Goal: Information Seeking & Learning: Learn about a topic

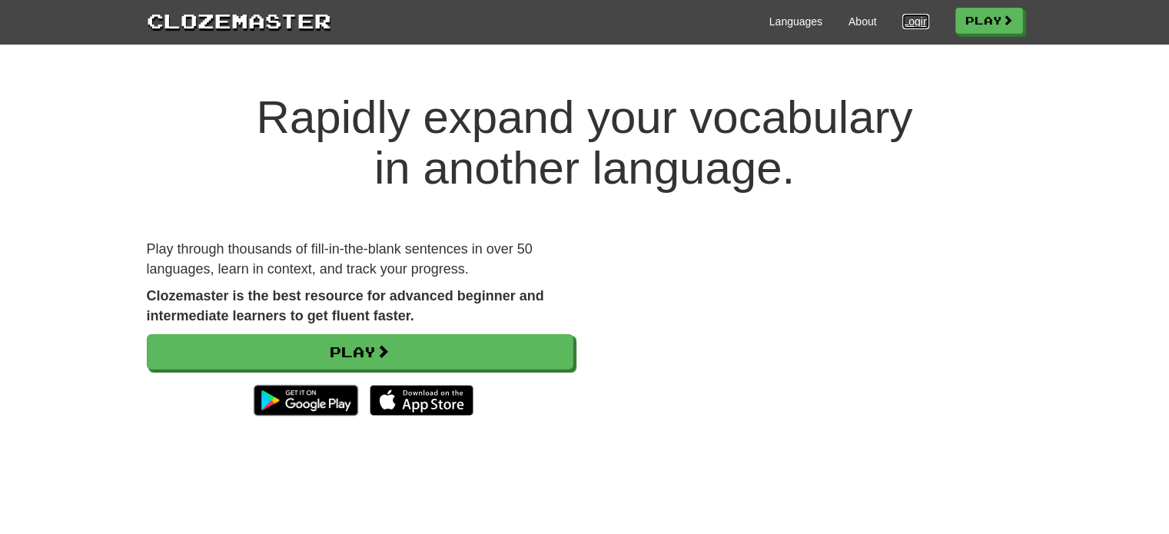
click at [902, 15] on link "Login" at bounding box center [915, 21] width 26 height 15
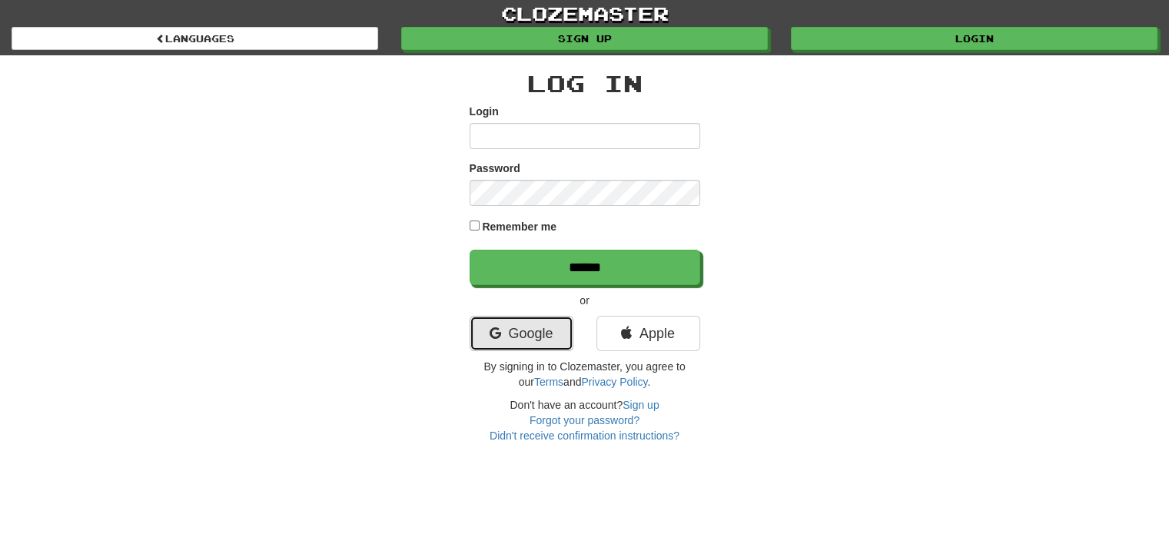
drag, startPoint x: 0, startPoint y: 0, endPoint x: 490, endPoint y: 334, distance: 593.2
click at [490, 337] on icon at bounding box center [495, 334] width 12 height 14
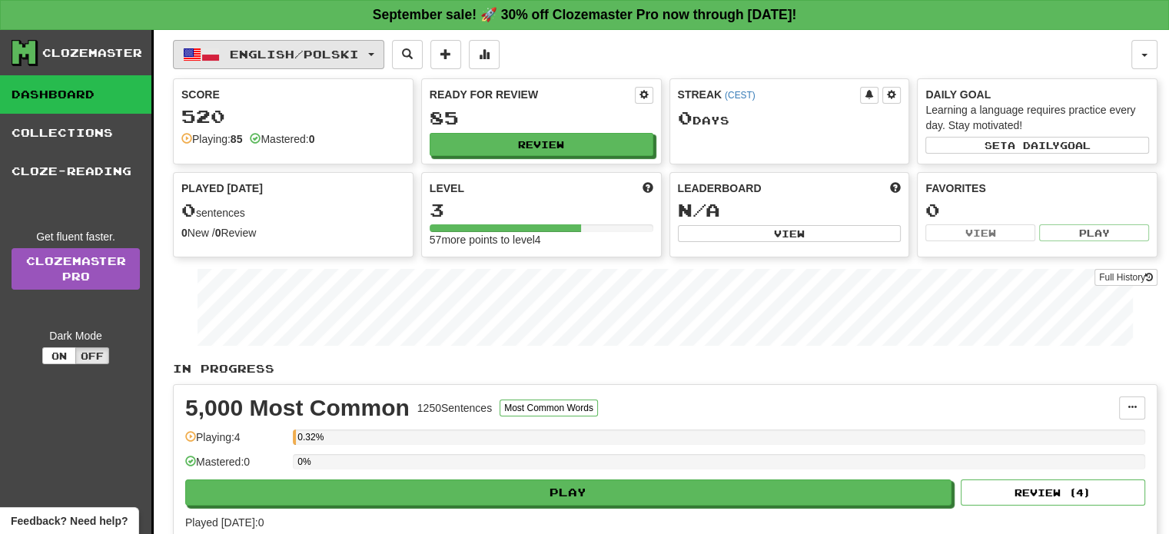
click at [222, 64] on button "English / Polski" at bounding box center [278, 54] width 211 height 29
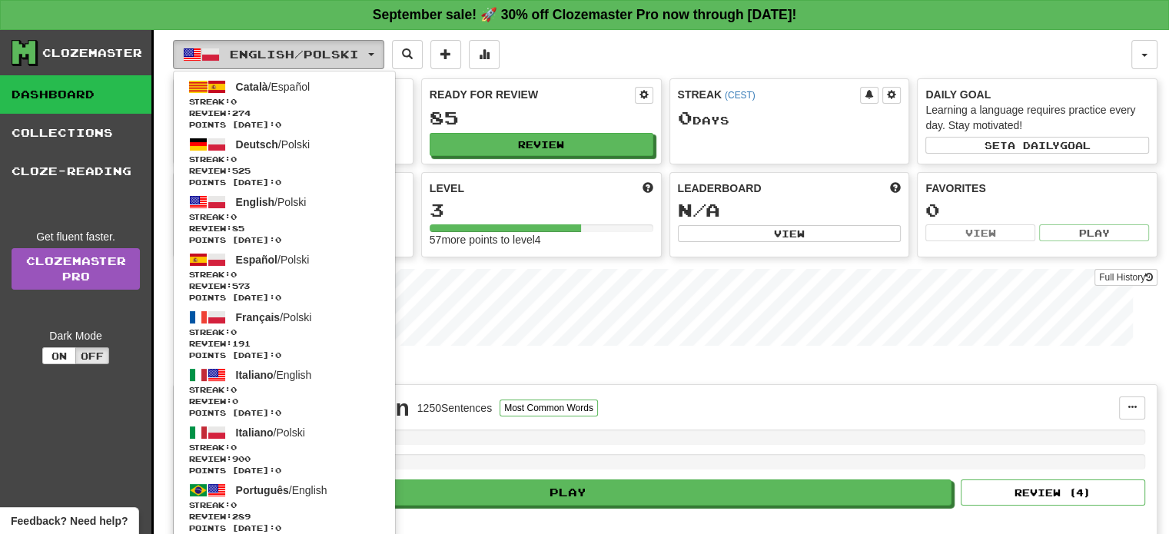
click at [228, 60] on button "English / Polski" at bounding box center [278, 54] width 211 height 29
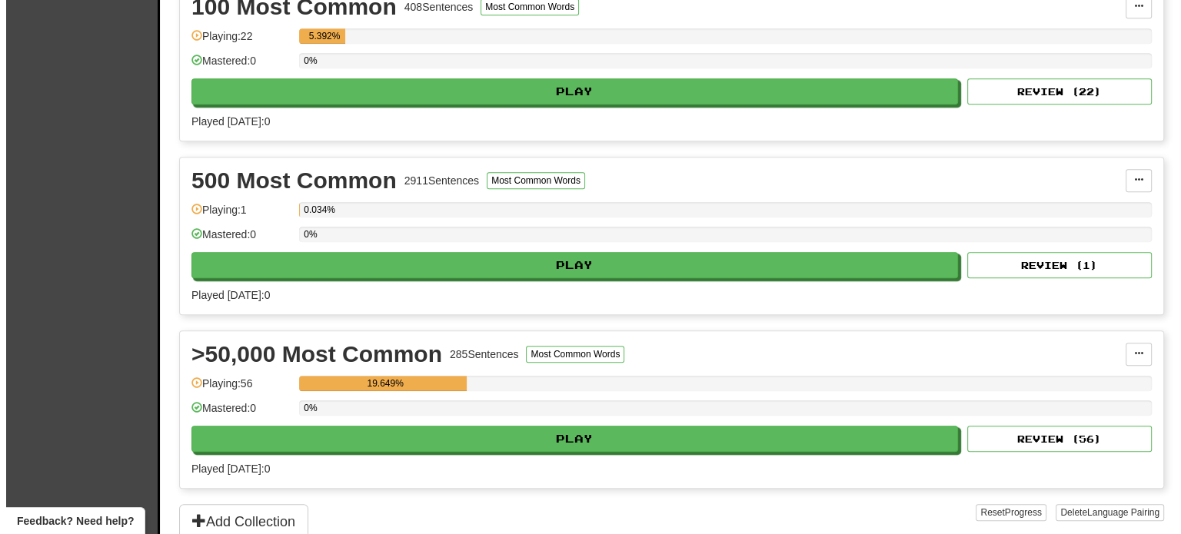
scroll to position [769, 0]
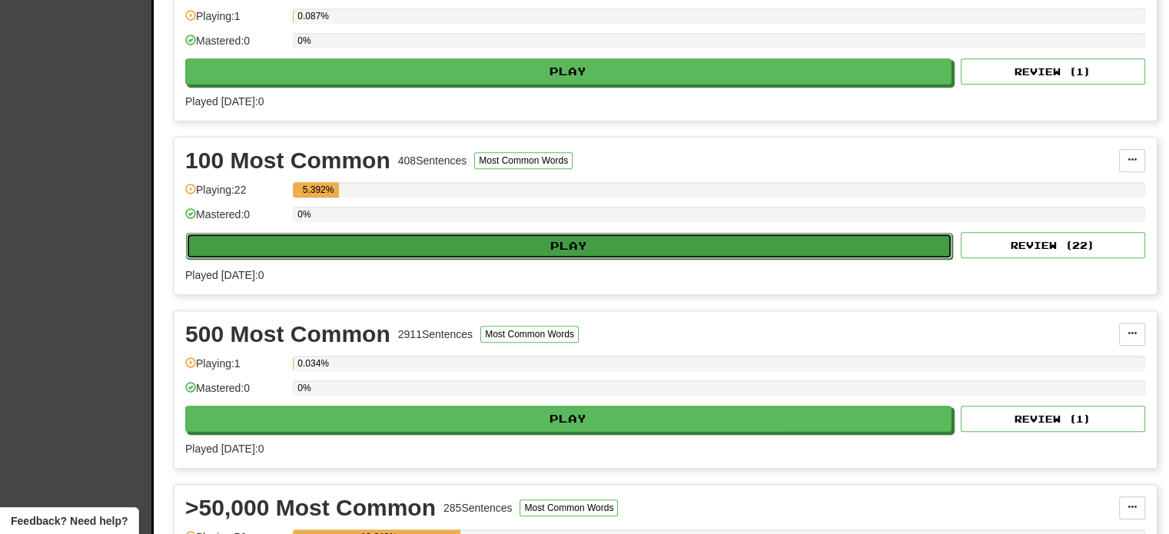
click at [469, 234] on button "Play" at bounding box center [569, 246] width 766 height 26
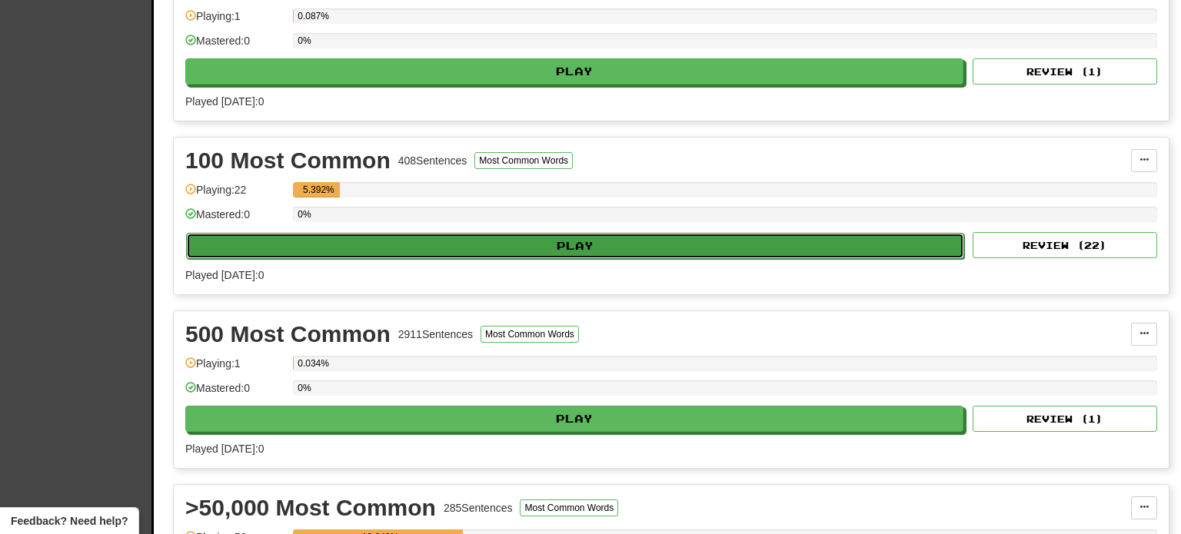
select select "**"
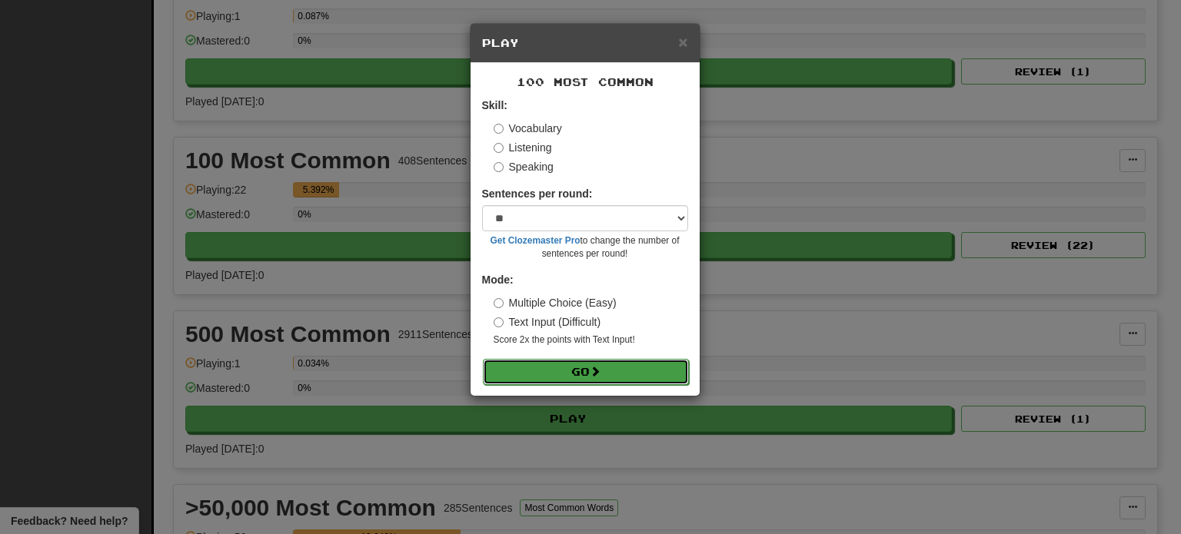
click at [656, 366] on button "Go" at bounding box center [586, 372] width 206 height 26
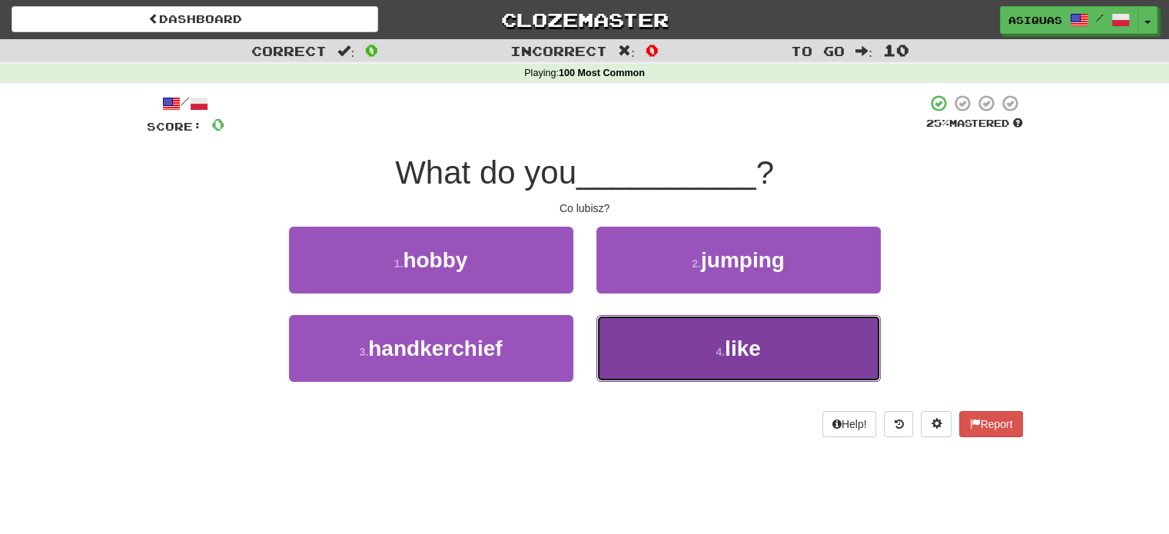
click at [732, 374] on button "4 . like" at bounding box center [739, 348] width 284 height 67
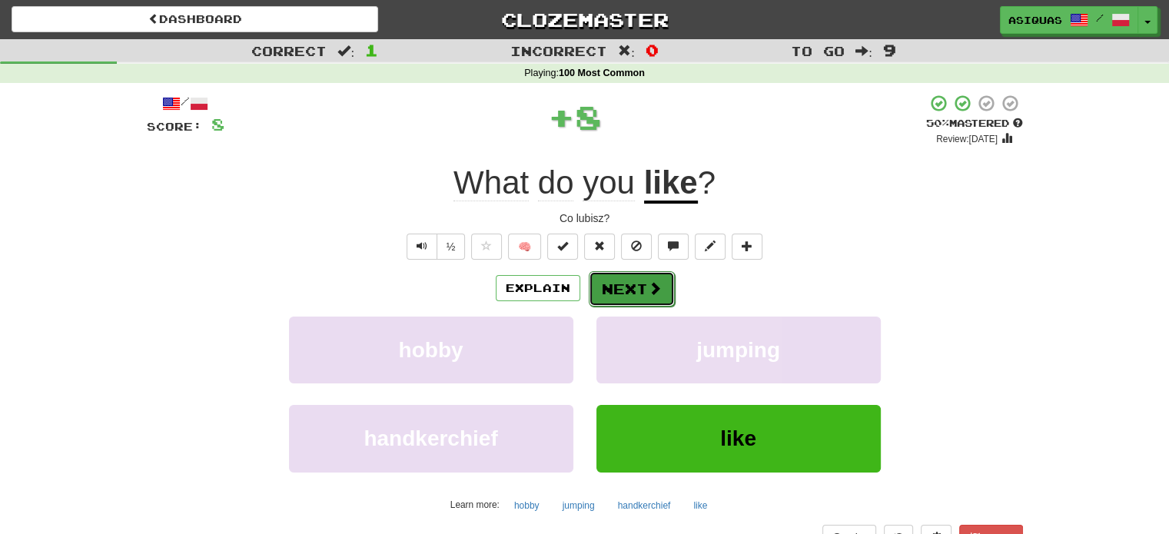
click at [607, 288] on button "Next" at bounding box center [632, 288] width 86 height 35
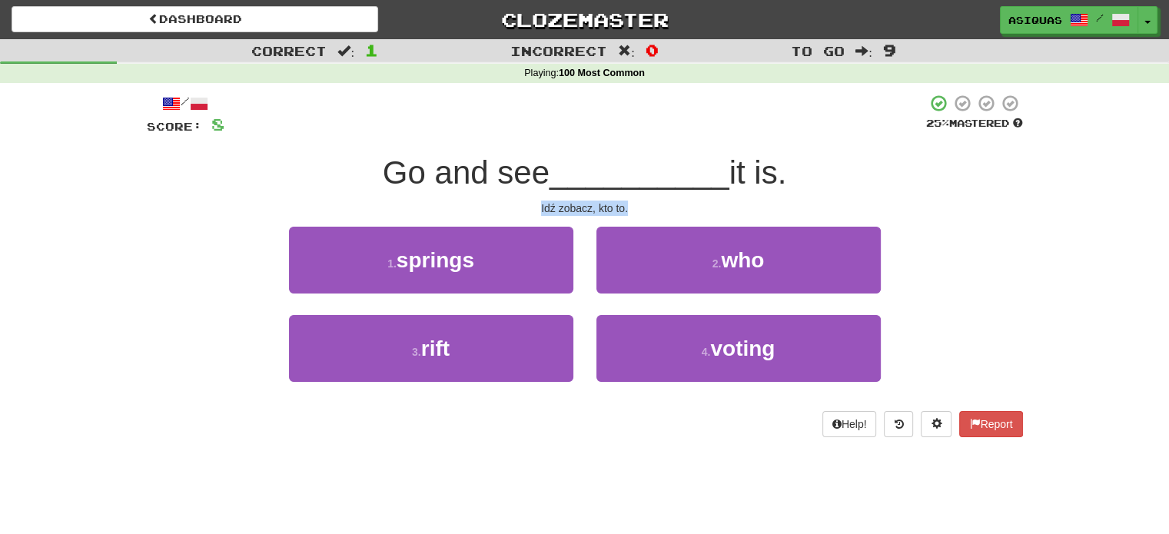
drag, startPoint x: 455, startPoint y: 211, endPoint x: 409, endPoint y: 211, distance: 46.1
click at [409, 211] on div "Idź zobacz, kto to." at bounding box center [585, 208] width 876 height 15
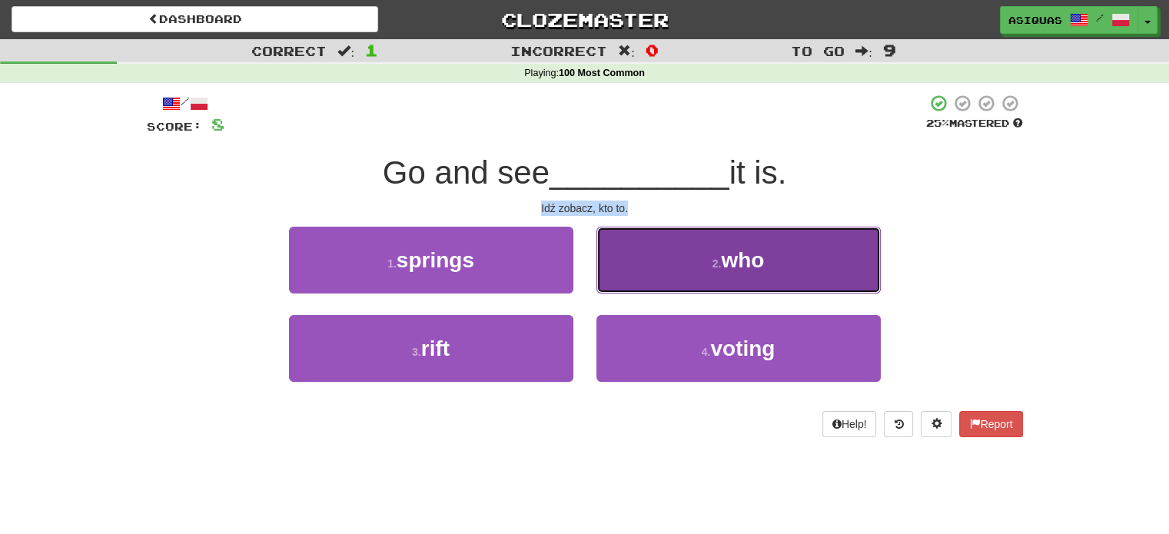
click at [732, 250] on span "who" at bounding box center [742, 260] width 43 height 24
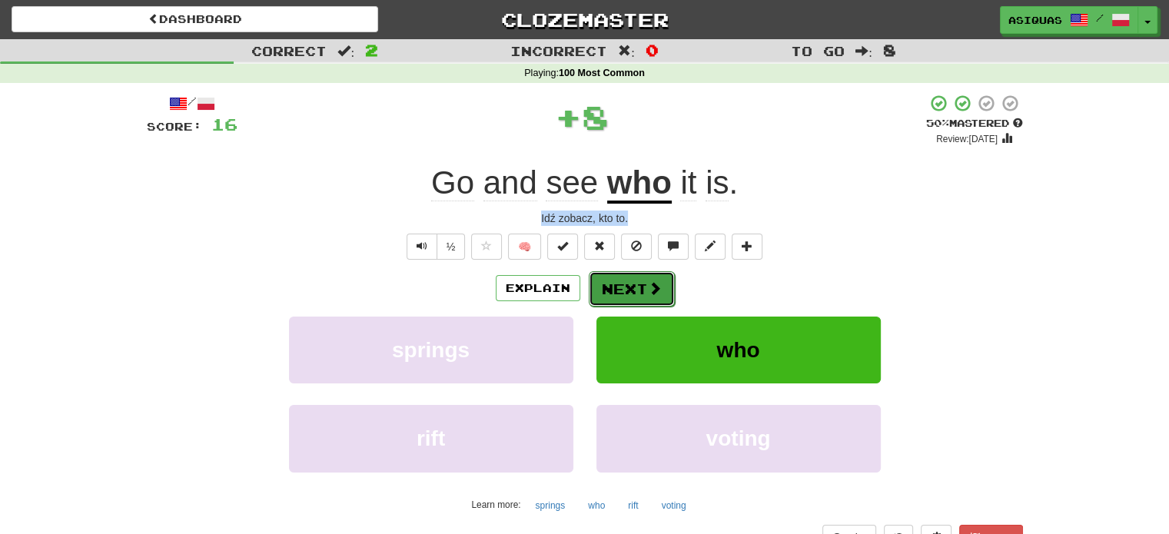
click at [641, 288] on button "Next" at bounding box center [632, 288] width 86 height 35
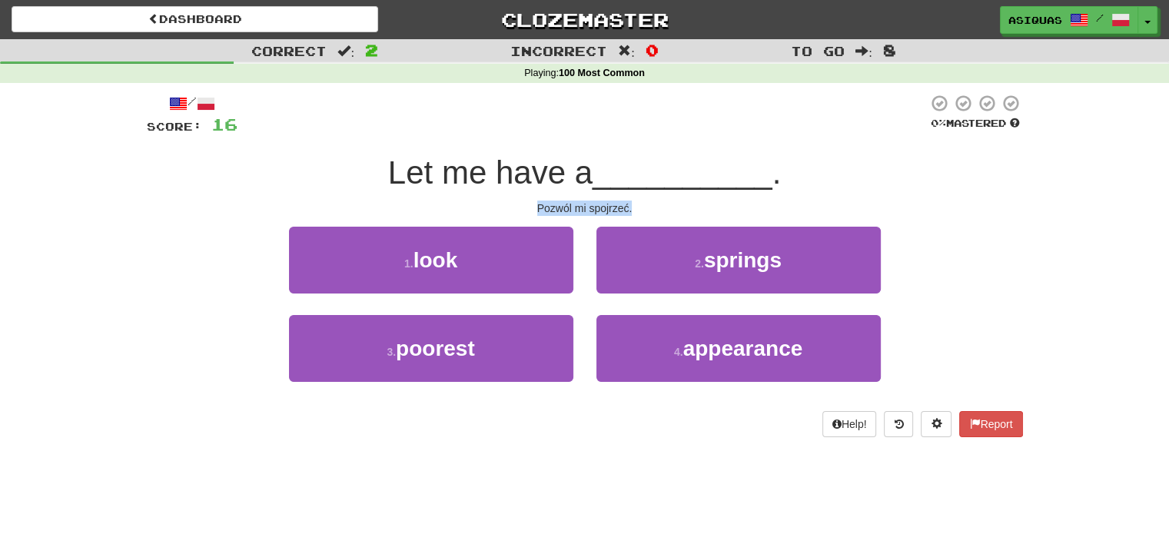
drag, startPoint x: 643, startPoint y: 214, endPoint x: 531, endPoint y: 211, distance: 111.5
click at [530, 211] on div "Pozwól mi spojrzeć." at bounding box center [585, 208] width 876 height 15
click at [5, 330] on div "Correct : 2 Incorrect : 0 To go : 8 Playing : 100 Most Common / Score: 16 0 % M…" at bounding box center [584, 249] width 1169 height 420
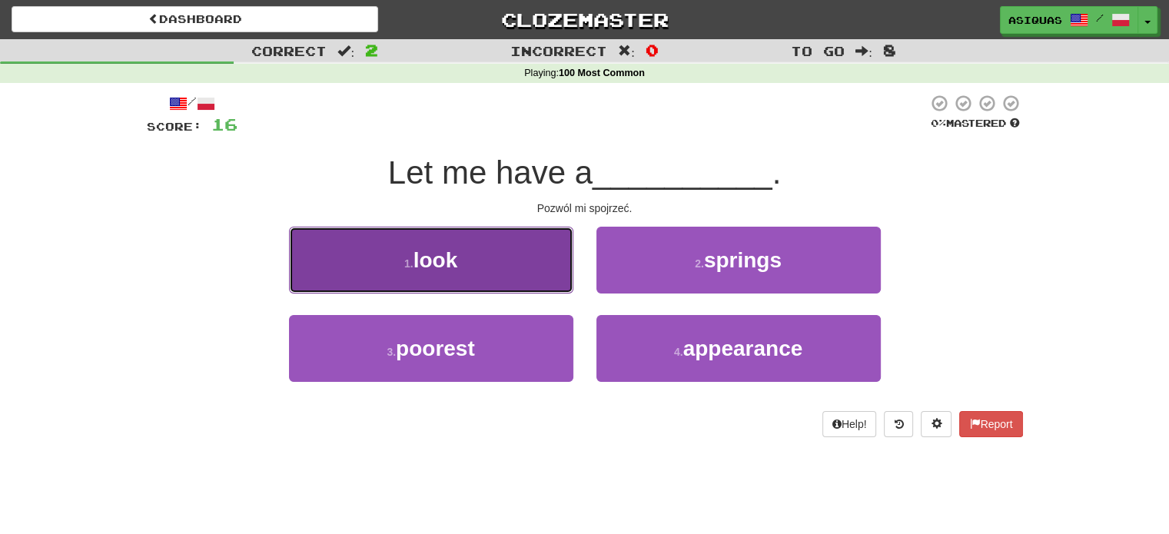
click at [454, 273] on button "1 . look" at bounding box center [431, 260] width 284 height 67
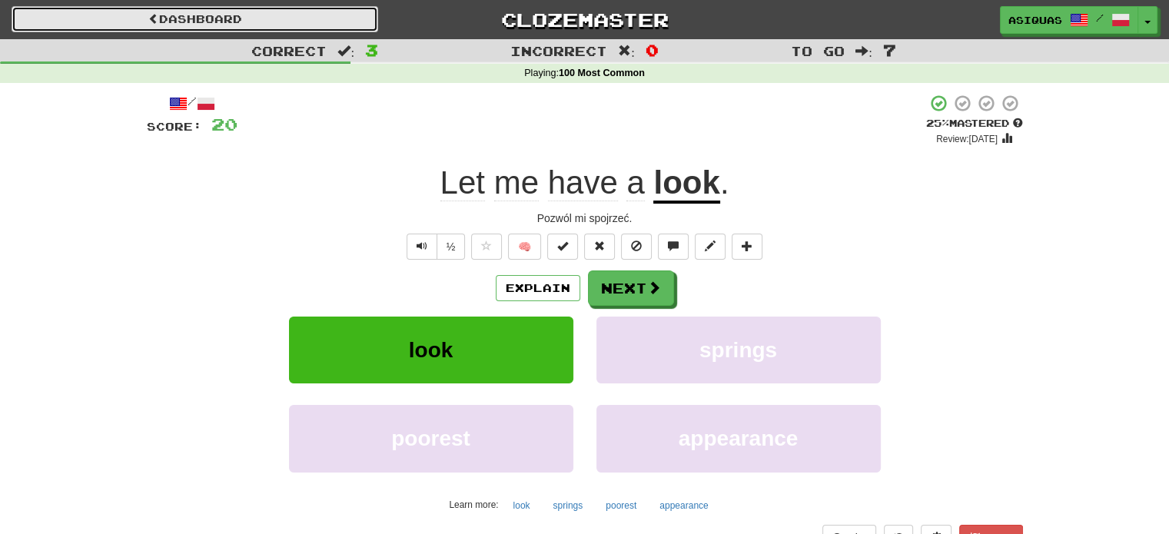
click at [206, 12] on link "Dashboard" at bounding box center [195, 19] width 367 height 26
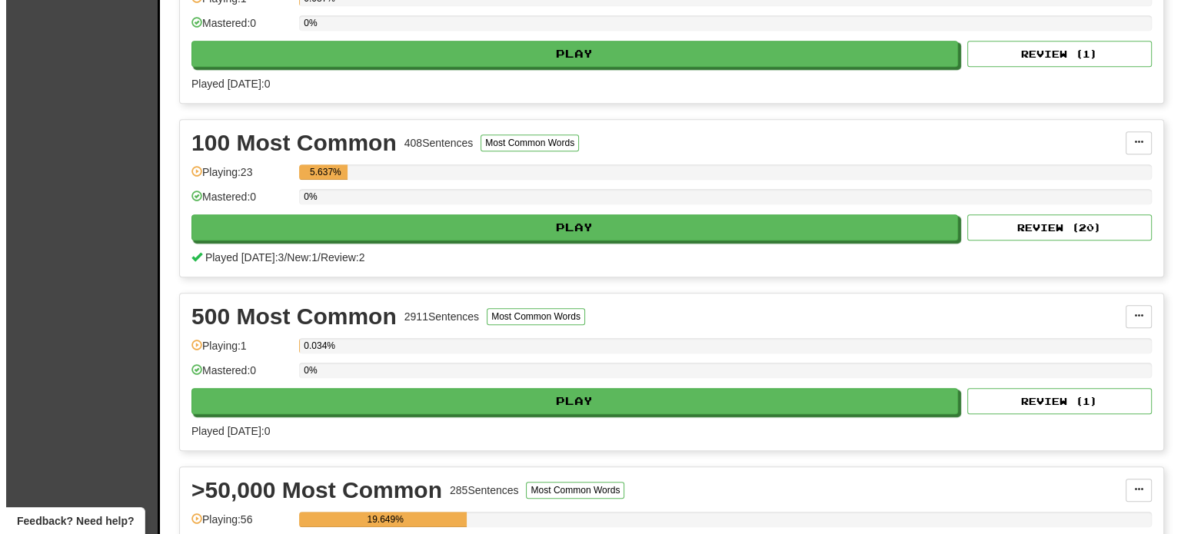
scroll to position [769, 0]
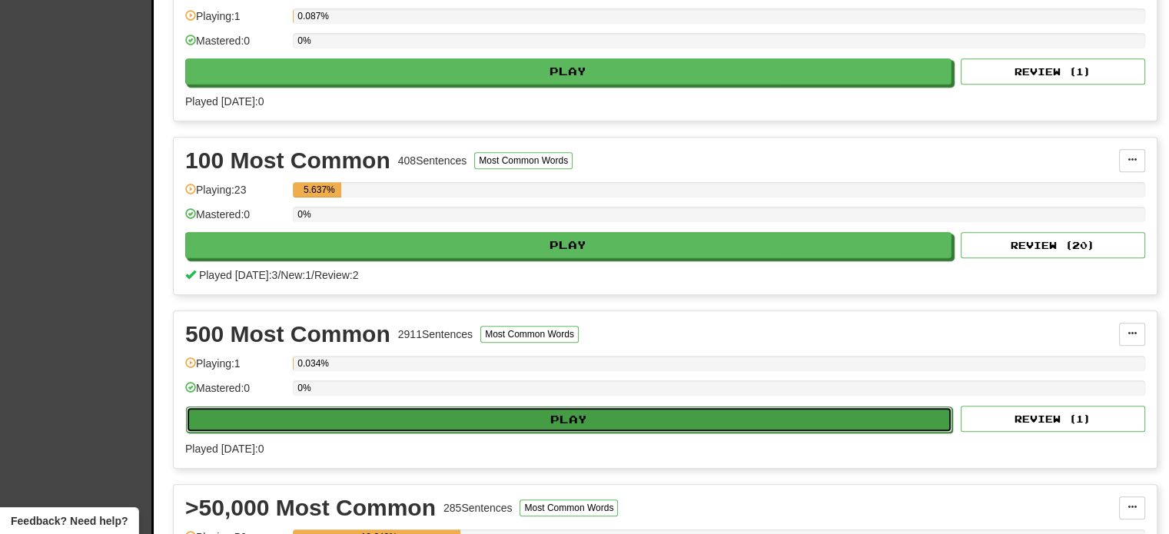
click at [351, 415] on button "Play" at bounding box center [569, 420] width 766 height 26
select select "**"
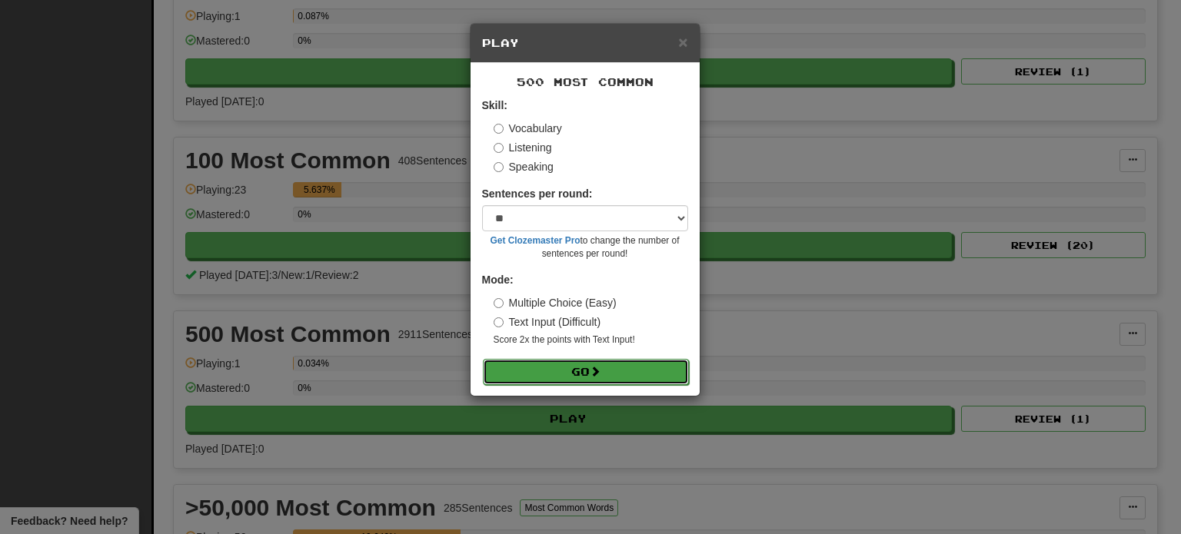
click at [593, 359] on button "Go" at bounding box center [586, 372] width 206 height 26
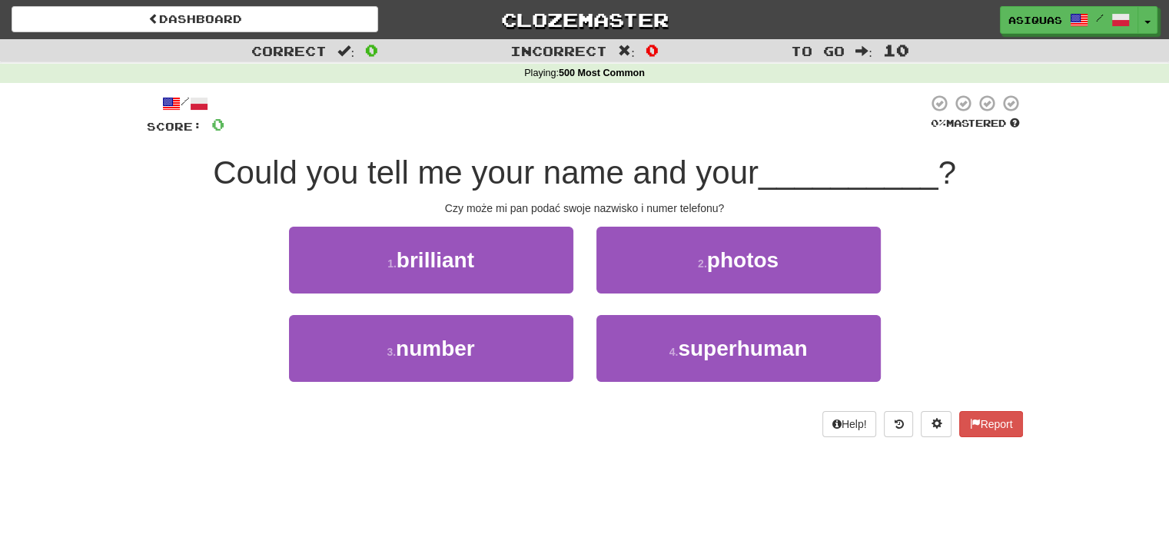
click at [696, 208] on div "Czy może mi pan podać swoje nazwisko i numer telefonu?" at bounding box center [585, 208] width 876 height 15
drag, startPoint x: 696, startPoint y: 208, endPoint x: 754, endPoint y: 208, distance: 58.4
click at [696, 208] on div "Czy może mi pan podać swoje nazwisko i numer telefonu?" at bounding box center [585, 208] width 876 height 15
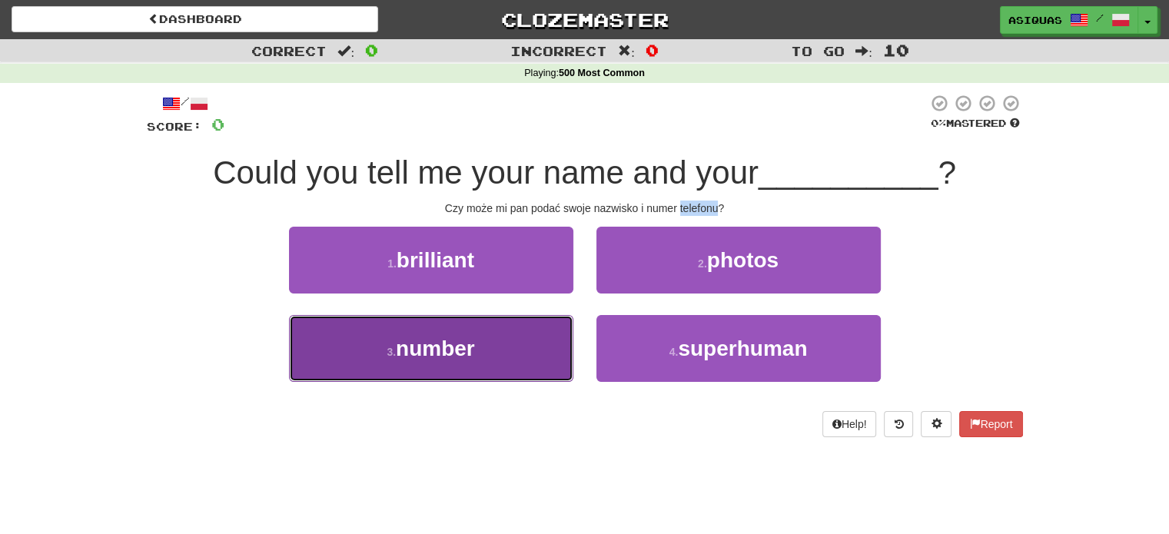
click at [507, 355] on button "3 . number" at bounding box center [431, 348] width 284 height 67
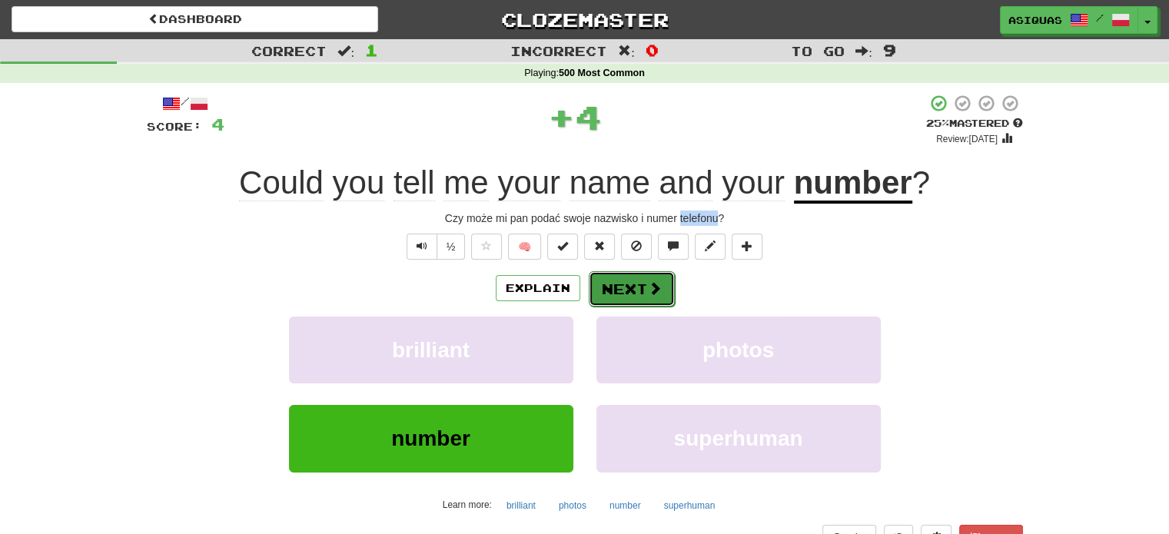
click at [653, 286] on span at bounding box center [655, 288] width 14 height 14
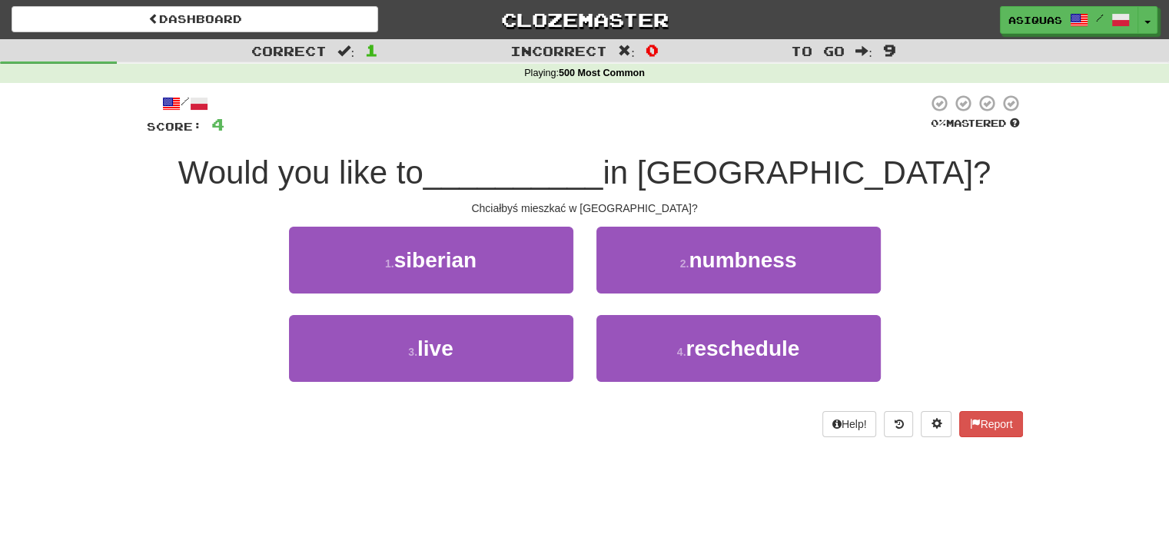
click at [581, 207] on div "Chciałbyś mieszkać w [GEOGRAPHIC_DATA]?" at bounding box center [585, 208] width 876 height 15
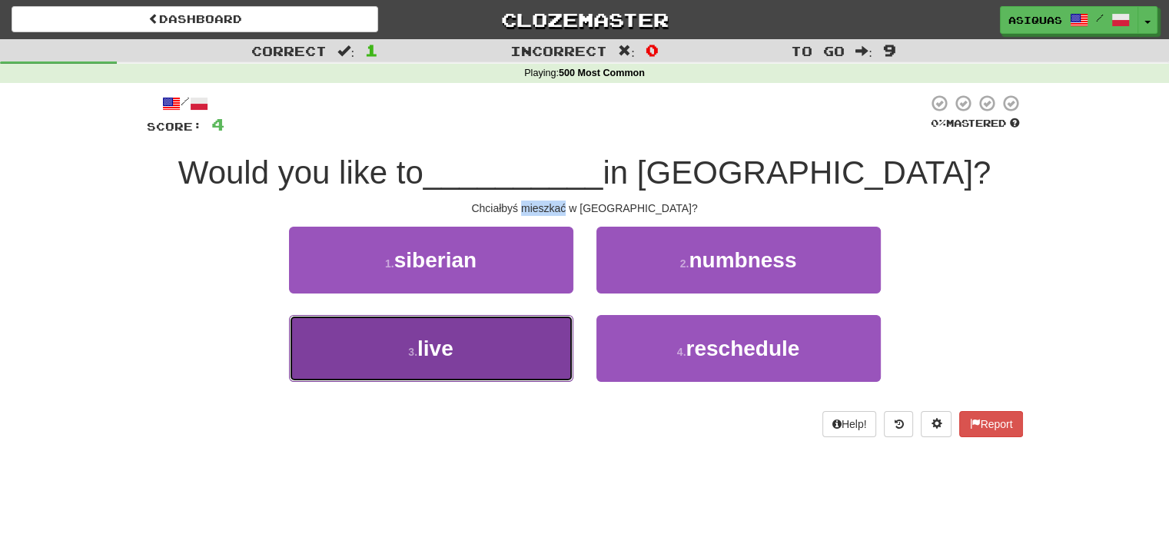
click at [456, 371] on button "3 . live" at bounding box center [431, 348] width 284 height 67
